Goal: Find specific page/section: Find specific page/section

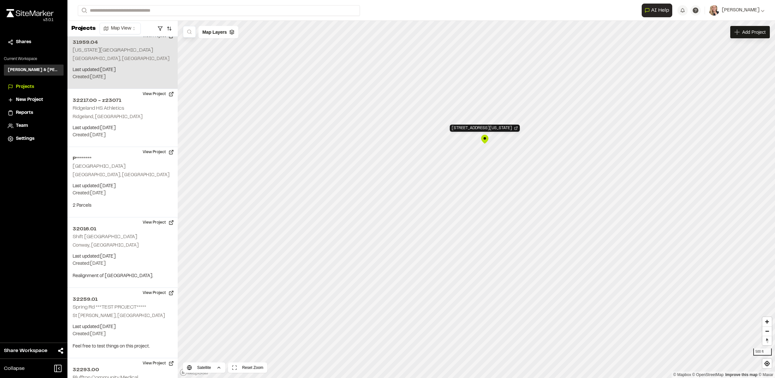
scroll to position [1717, 0]
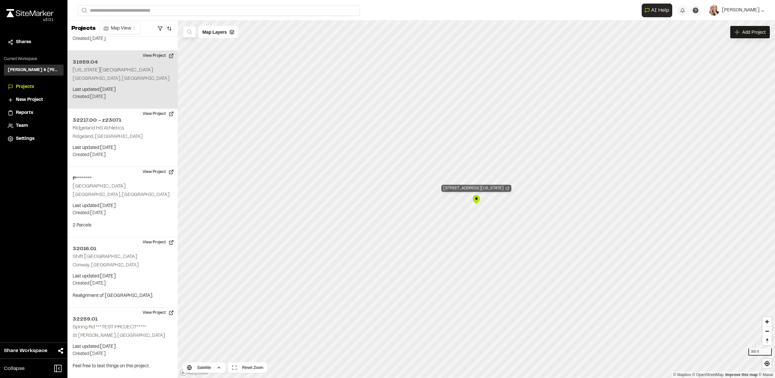
click at [506, 188] on icon "Map marker" at bounding box center [507, 188] width 3 height 3
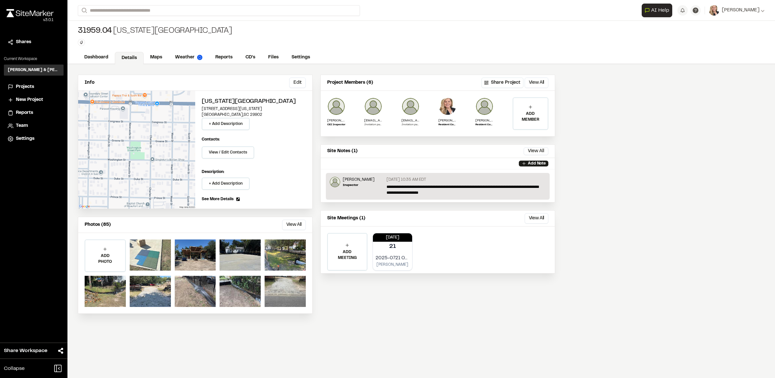
click at [151, 251] on div at bounding box center [150, 254] width 41 height 31
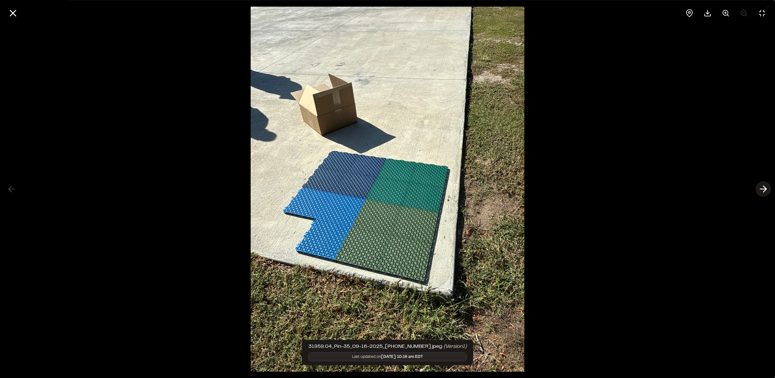
click at [764, 190] on icon at bounding box center [763, 188] width 10 height 11
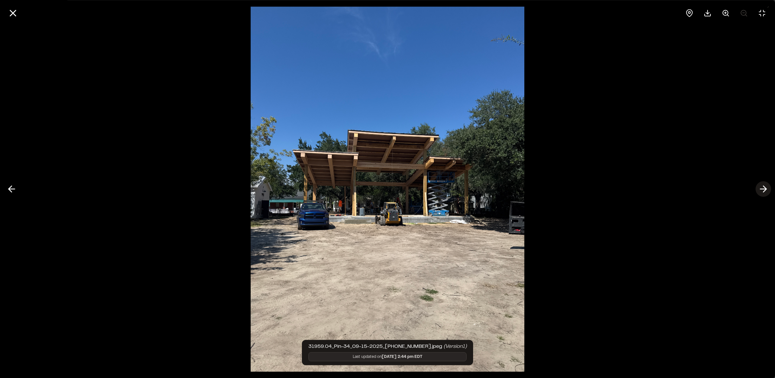
click at [764, 190] on icon at bounding box center [763, 188] width 10 height 11
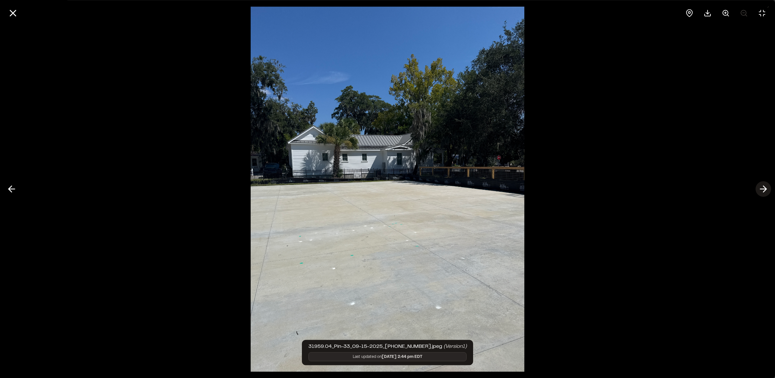
click at [764, 190] on icon at bounding box center [763, 188] width 10 height 11
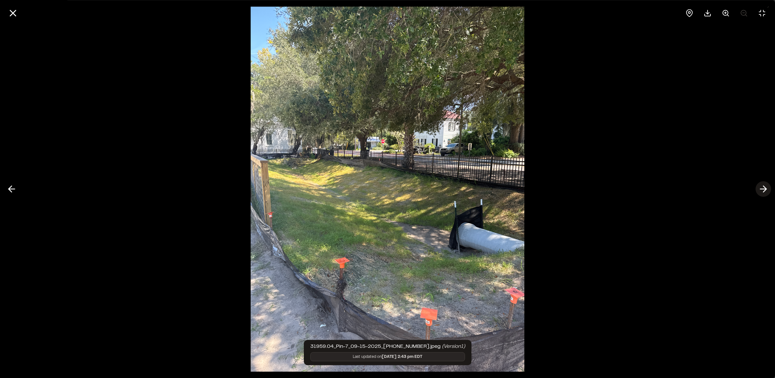
click at [764, 190] on icon at bounding box center [763, 188] width 10 height 11
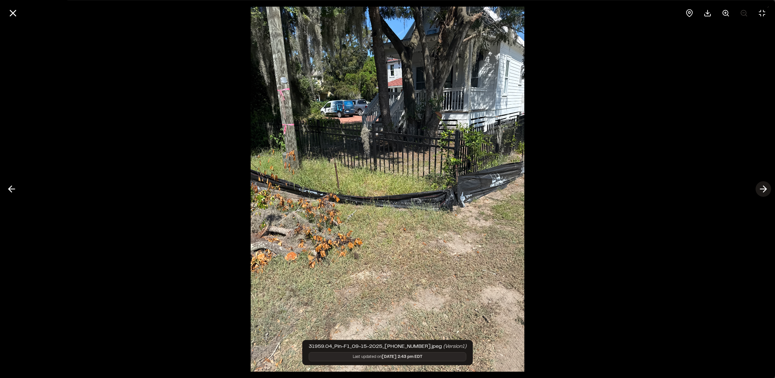
click at [764, 190] on icon at bounding box center [763, 188] width 10 height 11
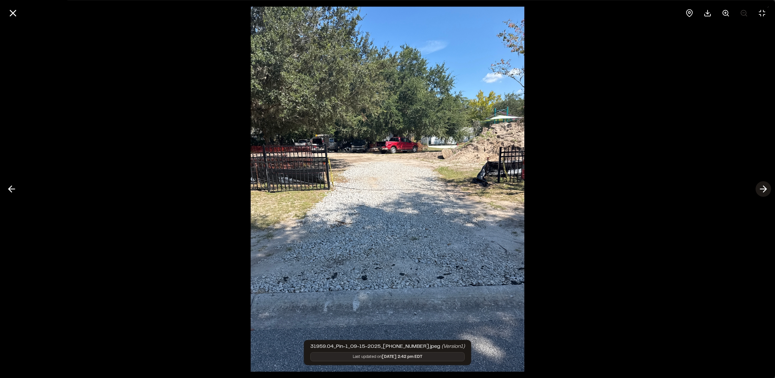
click at [764, 190] on icon at bounding box center [763, 188] width 10 height 11
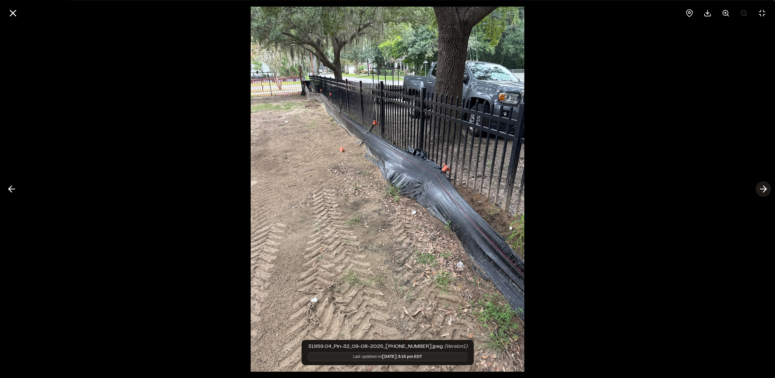
click at [764, 190] on icon at bounding box center [763, 188] width 10 height 11
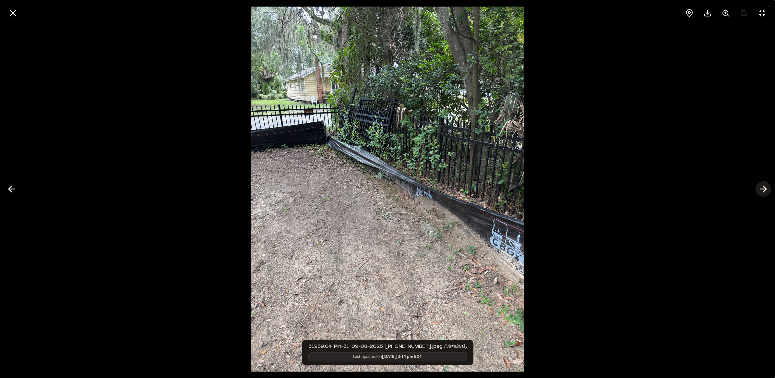
click at [764, 190] on icon at bounding box center [763, 188] width 10 height 11
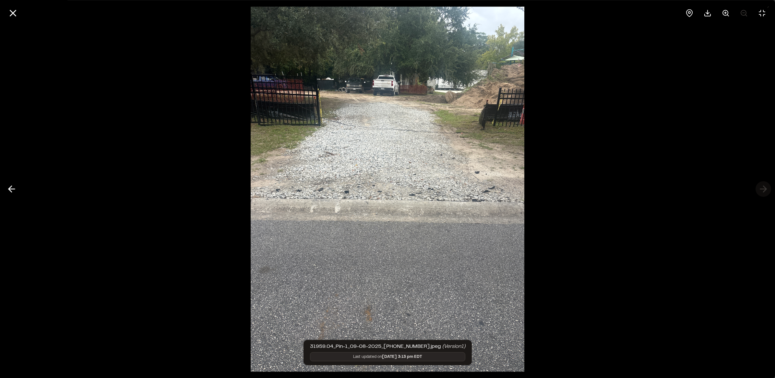
click at [764, 190] on div at bounding box center [387, 189] width 775 height 378
click at [13, 10] on icon at bounding box center [12, 12] width 11 height 11
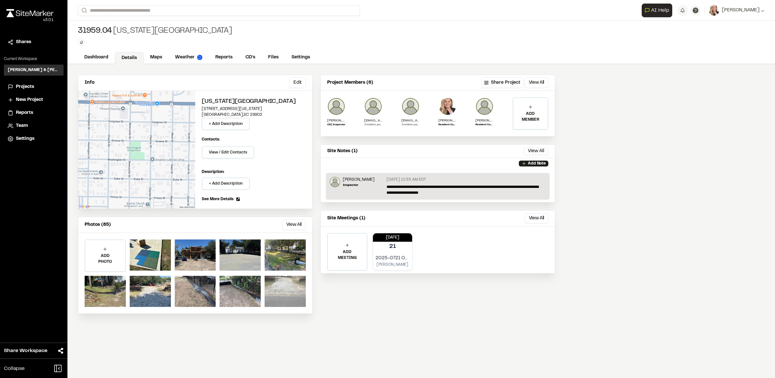
click at [286, 287] on div at bounding box center [285, 291] width 41 height 31
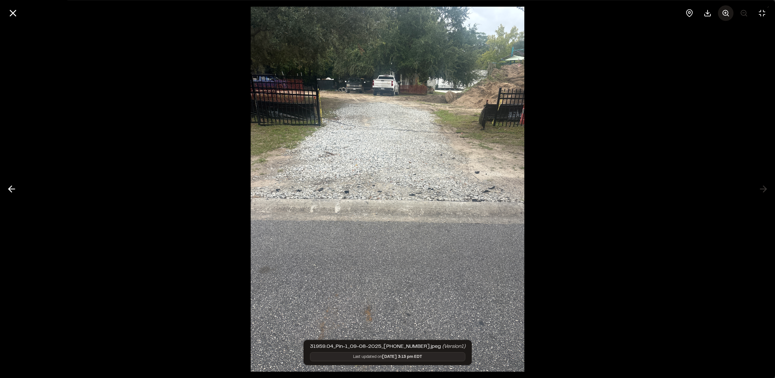
click at [721, 14] on button at bounding box center [726, 13] width 16 height 16
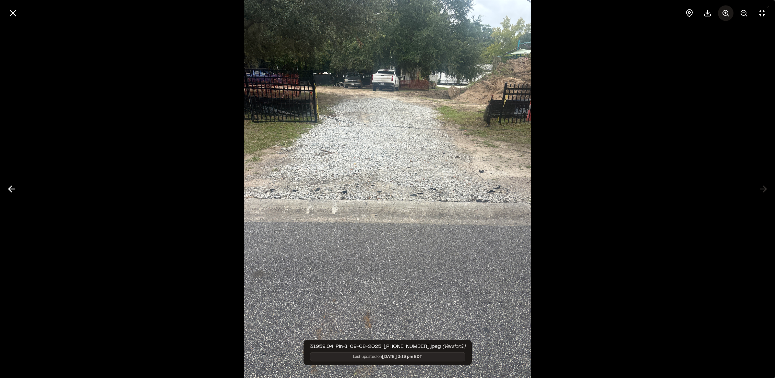
click at [721, 14] on button at bounding box center [726, 13] width 16 height 16
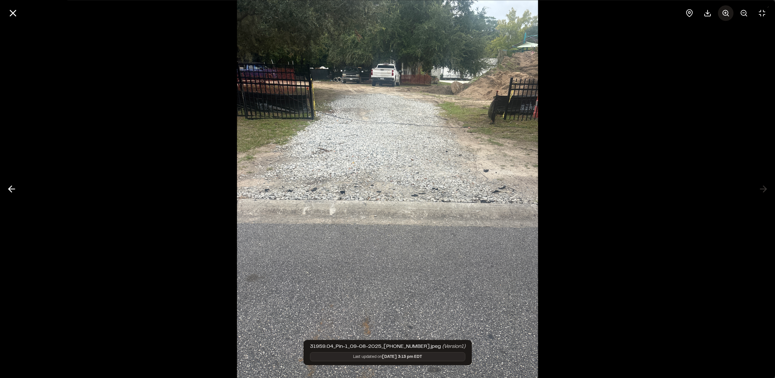
click at [721, 14] on button at bounding box center [726, 13] width 16 height 16
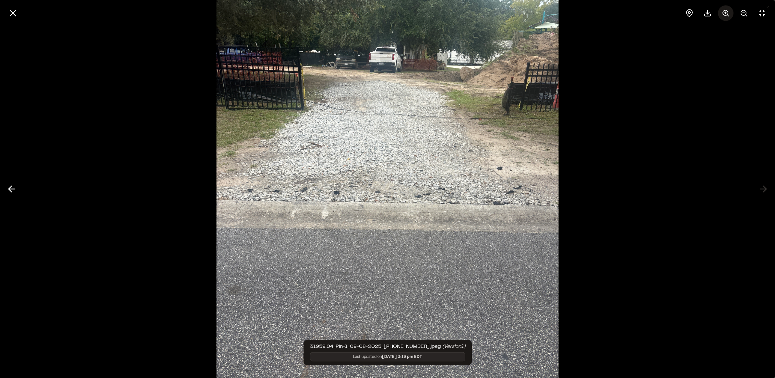
click at [721, 14] on button at bounding box center [726, 13] width 16 height 16
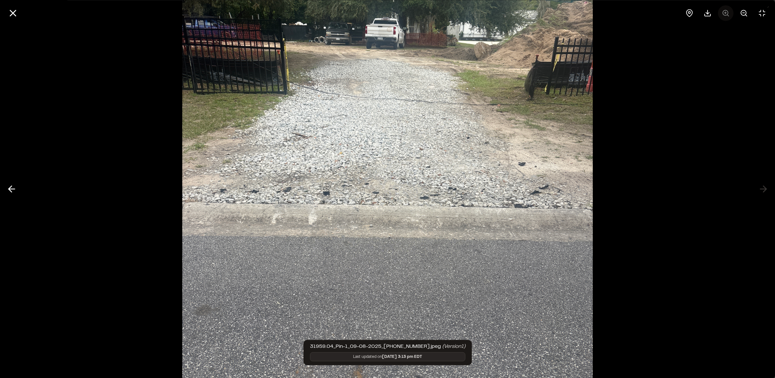
click at [721, 14] on div at bounding box center [725, 13] width 88 height 16
click at [14, 190] on icon at bounding box center [11, 188] width 10 height 11
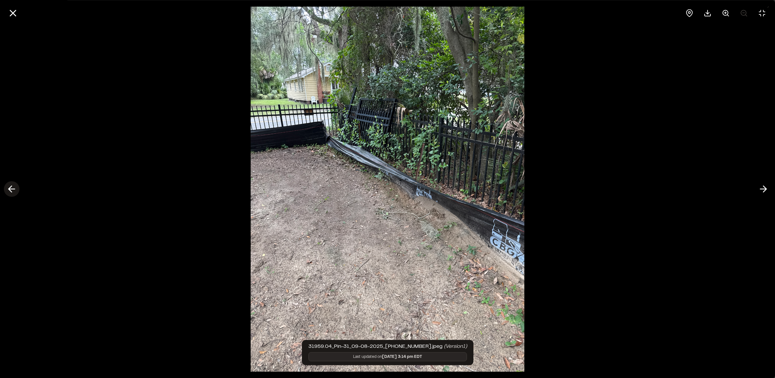
click at [13, 188] on icon at bounding box center [11, 188] width 10 height 11
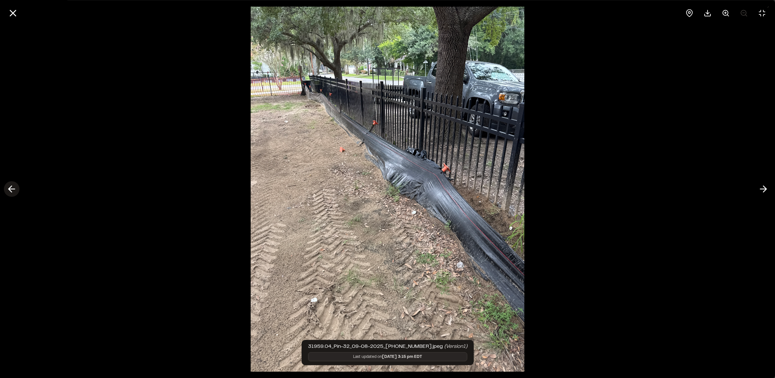
click at [13, 188] on icon at bounding box center [11, 188] width 10 height 11
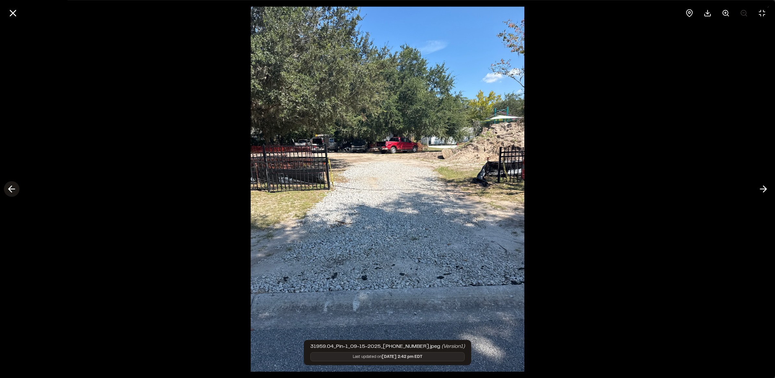
click at [4, 188] on button at bounding box center [12, 189] width 16 height 16
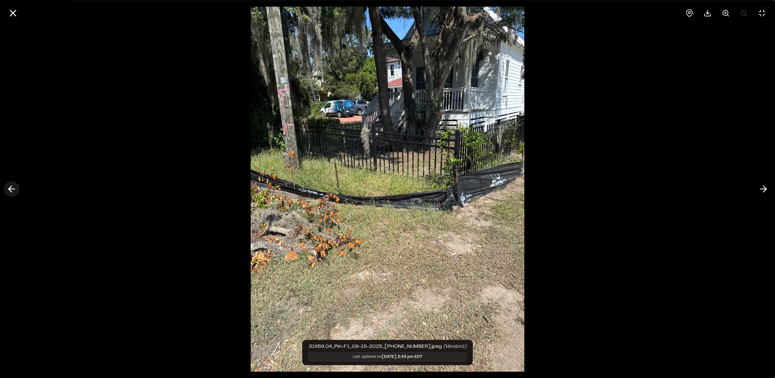
click at [11, 192] on polyline at bounding box center [10, 189] width 3 height 6
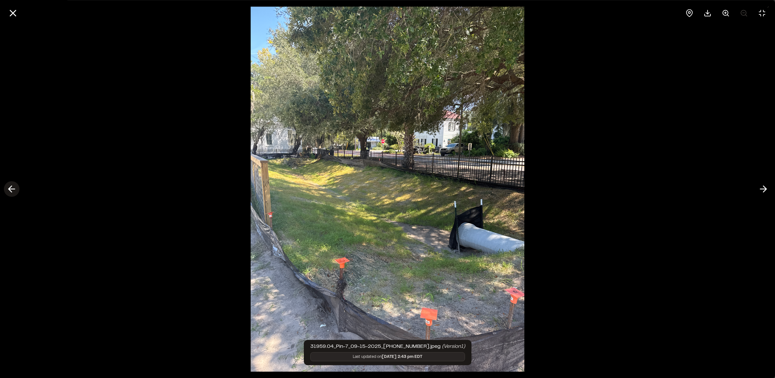
click at [11, 192] on polyline at bounding box center [10, 189] width 3 height 6
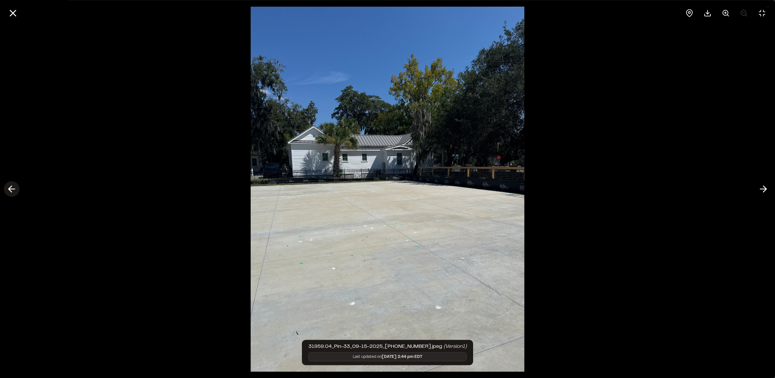
click at [11, 192] on polyline at bounding box center [10, 189] width 3 height 6
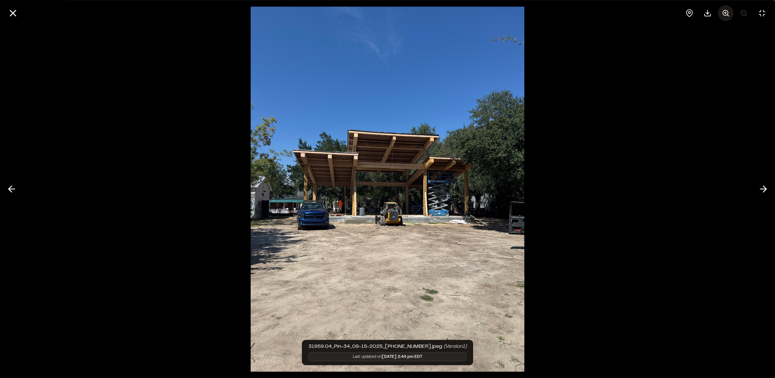
click at [723, 15] on icon at bounding box center [726, 13] width 8 height 8
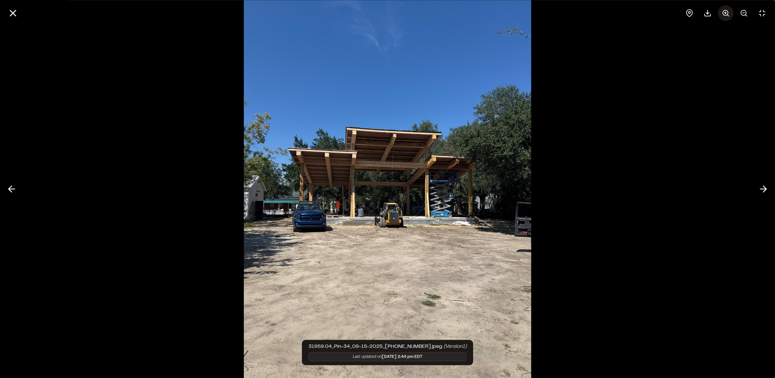
click at [723, 15] on icon at bounding box center [726, 13] width 8 height 8
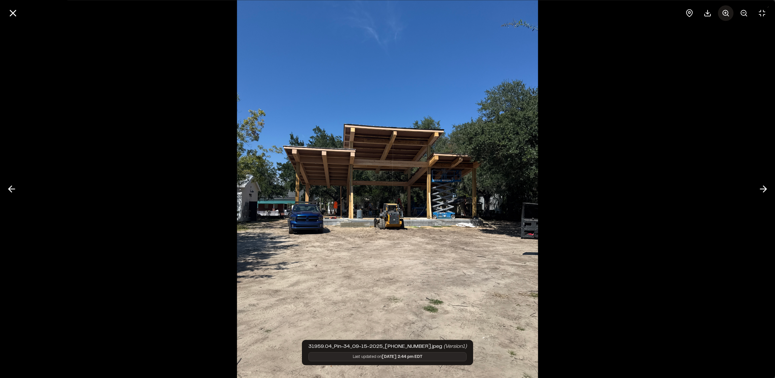
click at [723, 15] on icon at bounding box center [726, 13] width 8 height 8
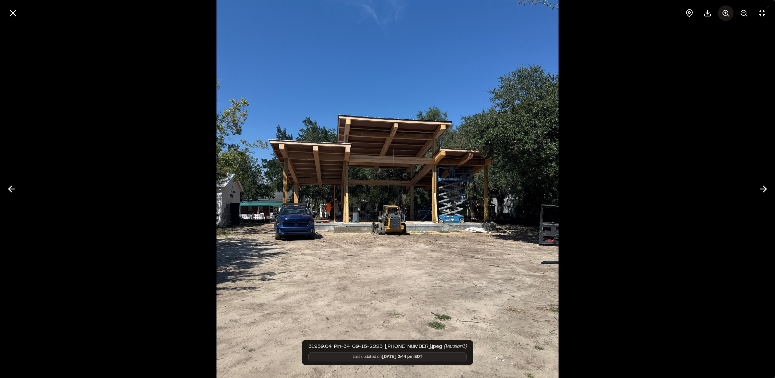
click at [723, 15] on icon at bounding box center [726, 13] width 8 height 8
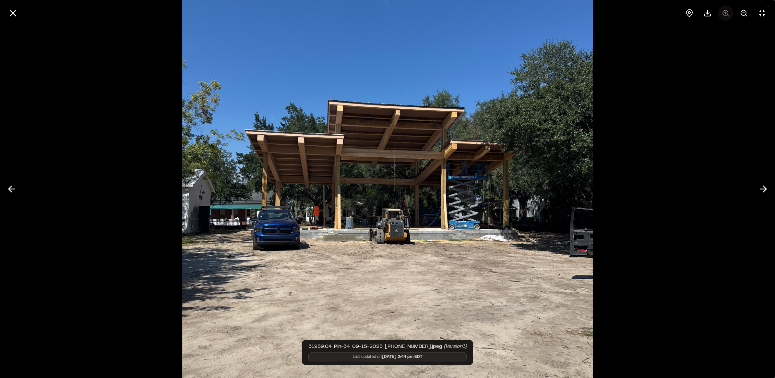
click at [723, 15] on div at bounding box center [725, 13] width 88 height 16
click at [16, 190] on icon at bounding box center [11, 188] width 10 height 11
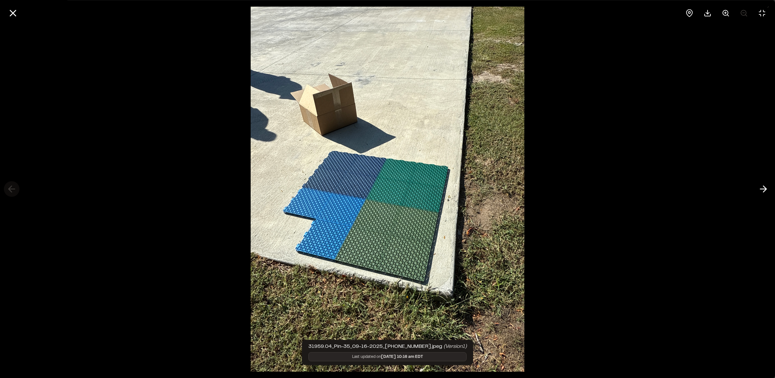
click at [16, 190] on div at bounding box center [387, 189] width 775 height 378
click at [764, 189] on line at bounding box center [763, 189] width 6 height 0
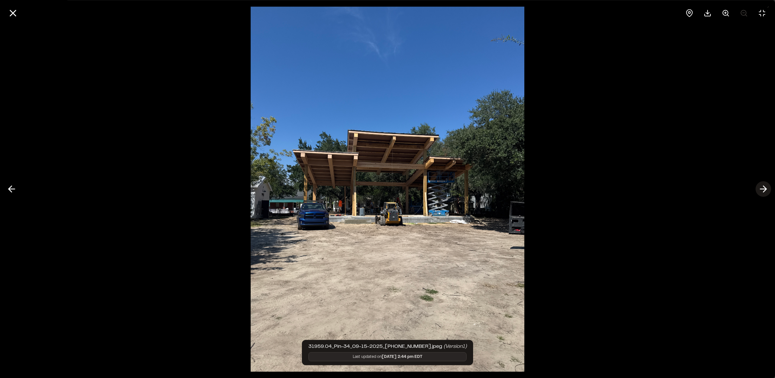
click at [764, 189] on line at bounding box center [763, 189] width 6 height 0
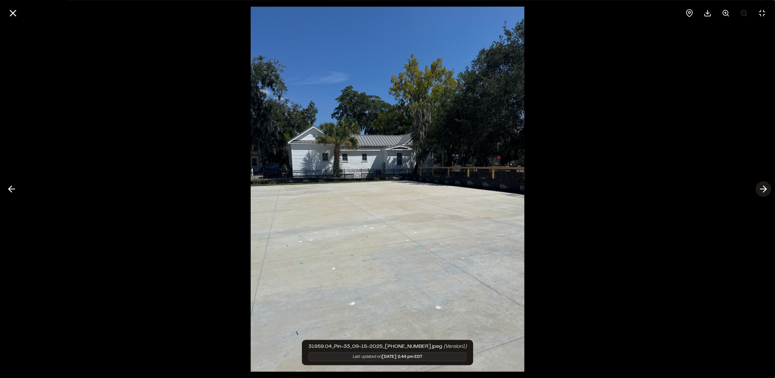
click at [764, 189] on line at bounding box center [763, 189] width 6 height 0
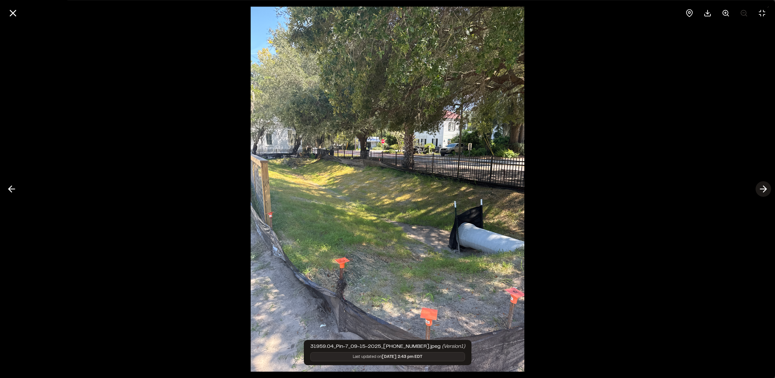
click at [764, 189] on line at bounding box center [763, 189] width 6 height 0
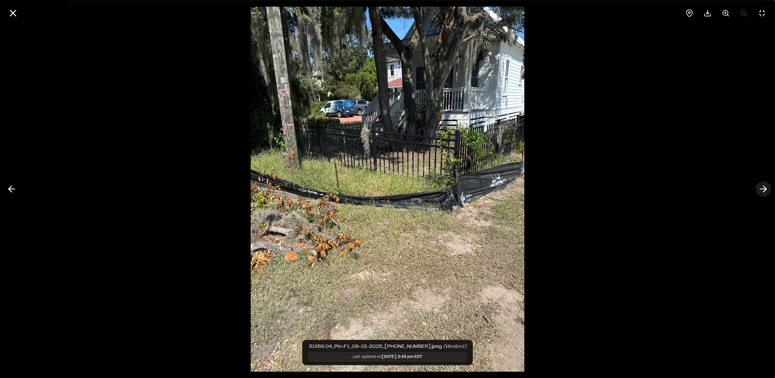
click at [764, 189] on line at bounding box center [763, 189] width 6 height 0
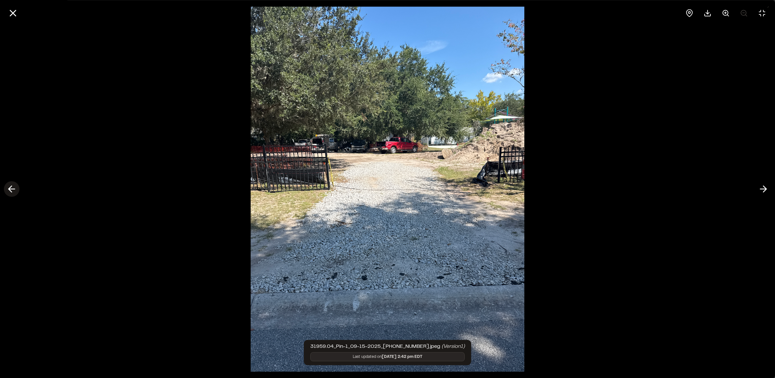
click at [11, 188] on icon at bounding box center [11, 188] width 10 height 11
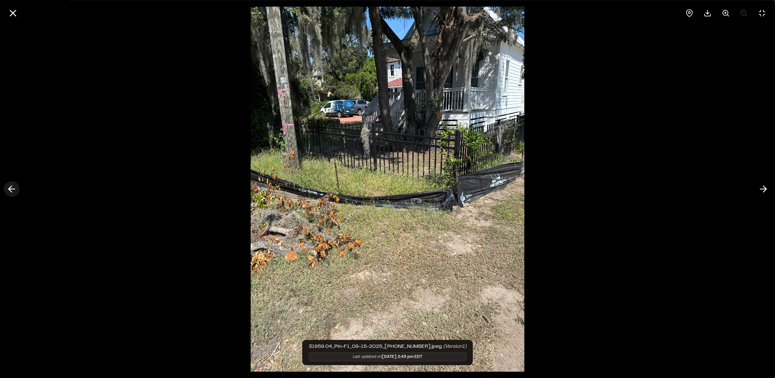
click at [11, 188] on icon at bounding box center [11, 188] width 10 height 11
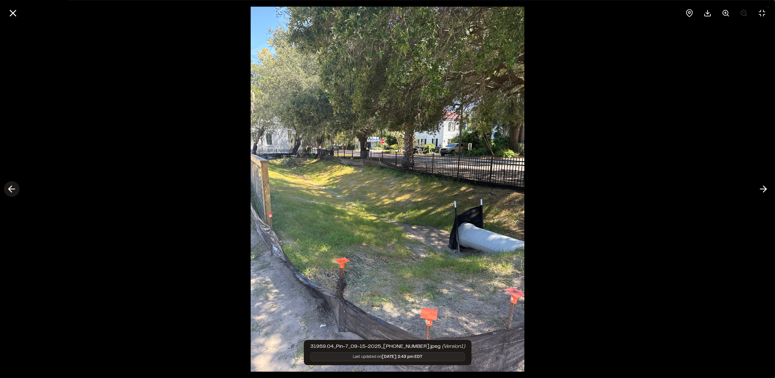
click at [11, 188] on icon at bounding box center [11, 188] width 10 height 11
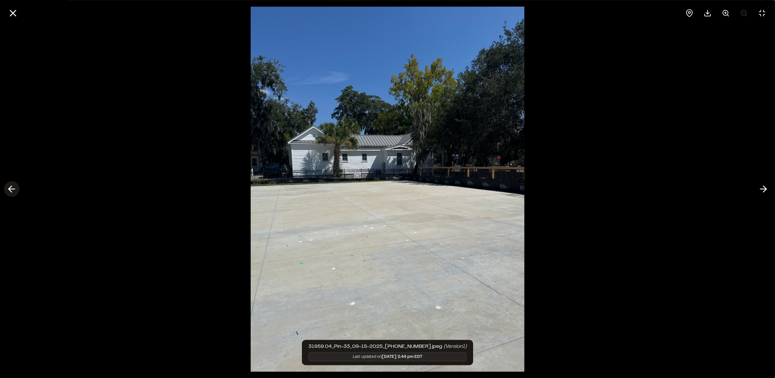
click at [11, 188] on icon at bounding box center [11, 188] width 10 height 11
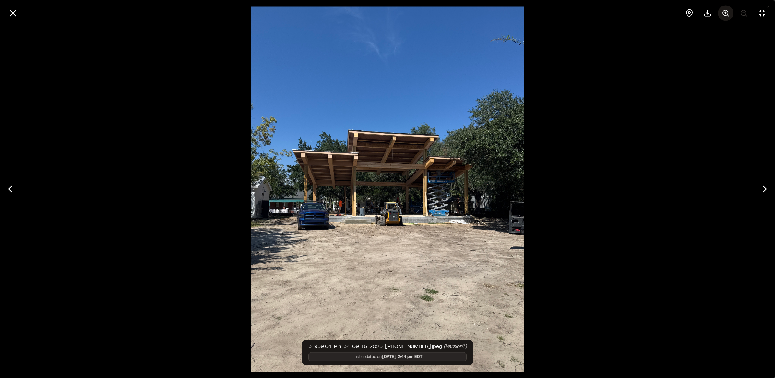
click at [724, 14] on icon at bounding box center [726, 13] width 8 height 8
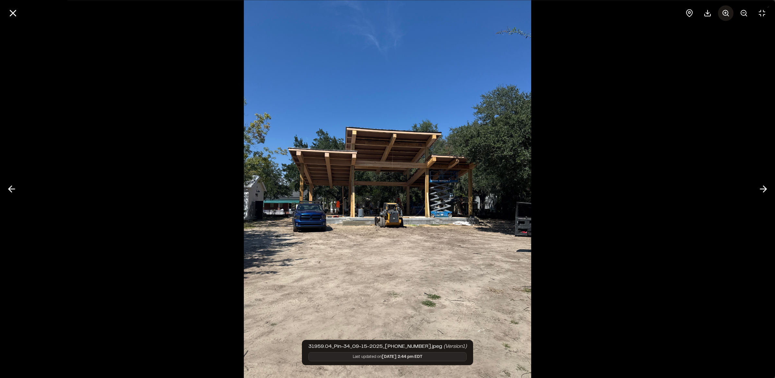
click at [726, 13] on icon at bounding box center [726, 13] width 8 height 8
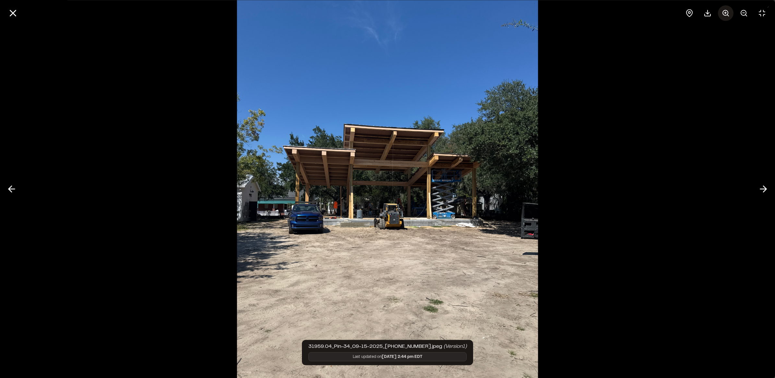
click at [726, 13] on icon at bounding box center [726, 13] width 8 height 8
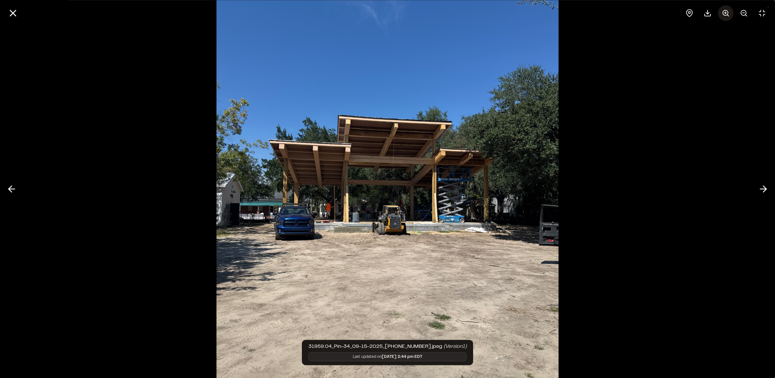
click at [726, 13] on icon at bounding box center [726, 13] width 8 height 8
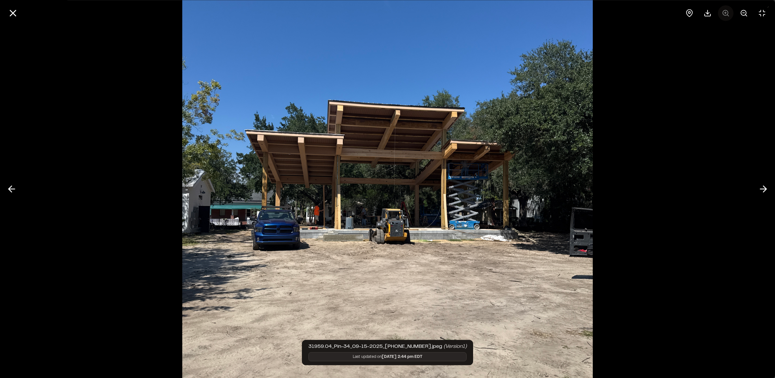
click at [726, 13] on div at bounding box center [725, 13] width 88 height 16
click at [14, 188] on icon at bounding box center [11, 188] width 10 height 11
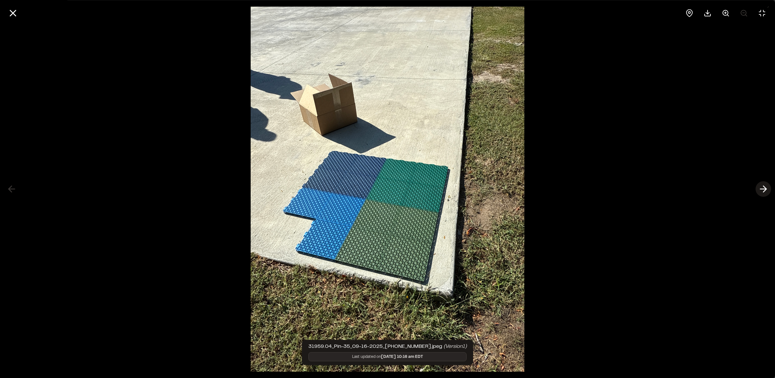
click at [761, 189] on line at bounding box center [763, 189] width 6 height 0
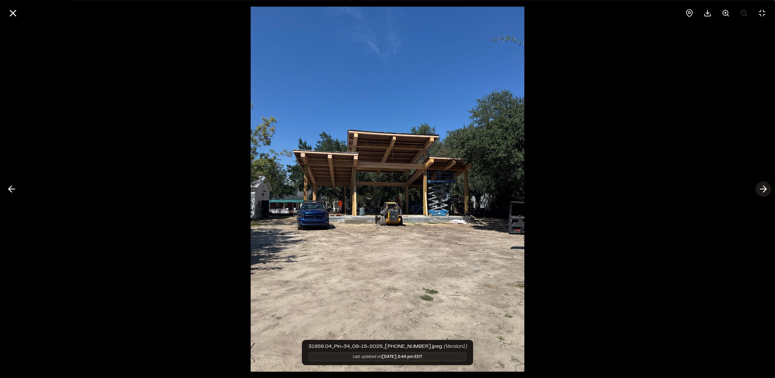
click at [761, 189] on line at bounding box center [763, 189] width 6 height 0
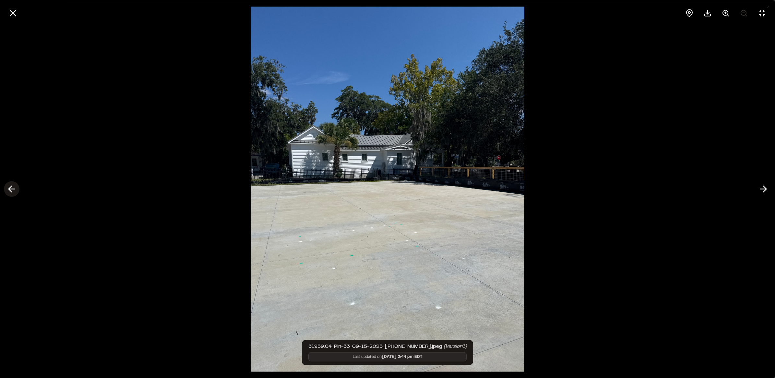
click at [5, 192] on button at bounding box center [12, 189] width 16 height 16
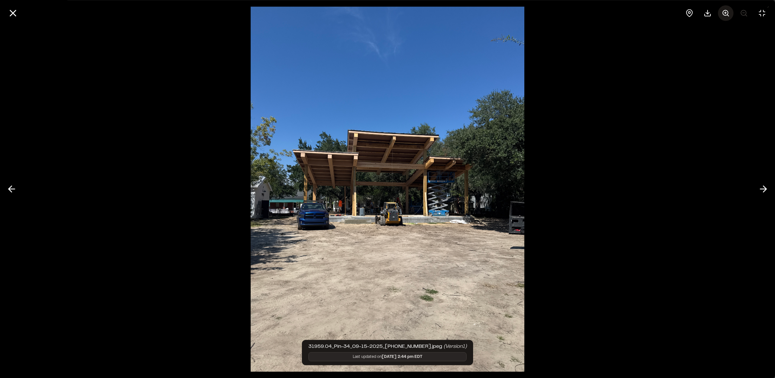
click at [724, 17] on button at bounding box center [726, 13] width 16 height 16
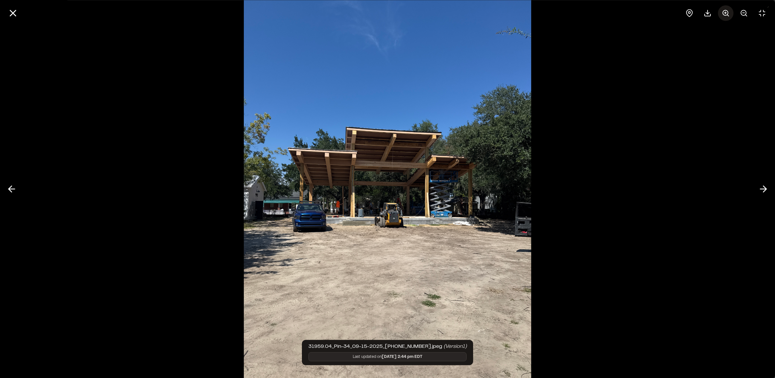
click at [724, 17] on button at bounding box center [726, 13] width 16 height 16
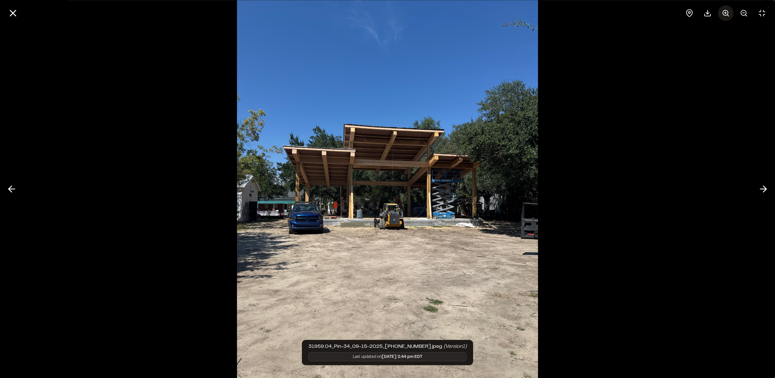
click at [724, 17] on button at bounding box center [726, 13] width 16 height 16
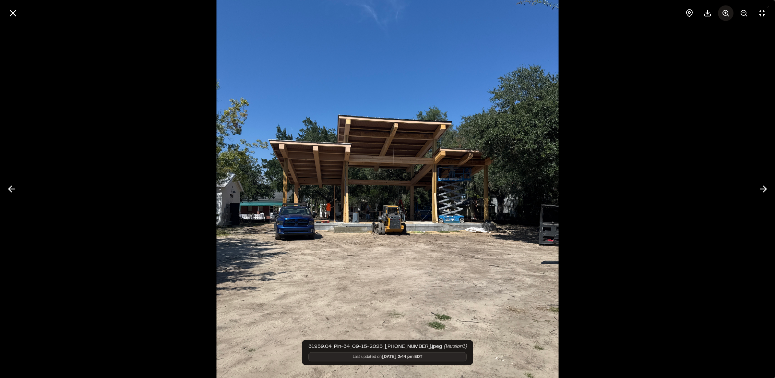
click at [724, 17] on button at bounding box center [726, 13] width 16 height 16
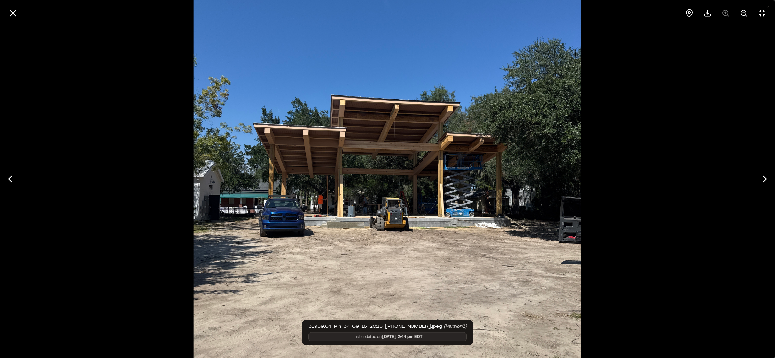
click at [726, 12] on div at bounding box center [725, 13] width 88 height 16
